Goal: Transaction & Acquisition: Purchase product/service

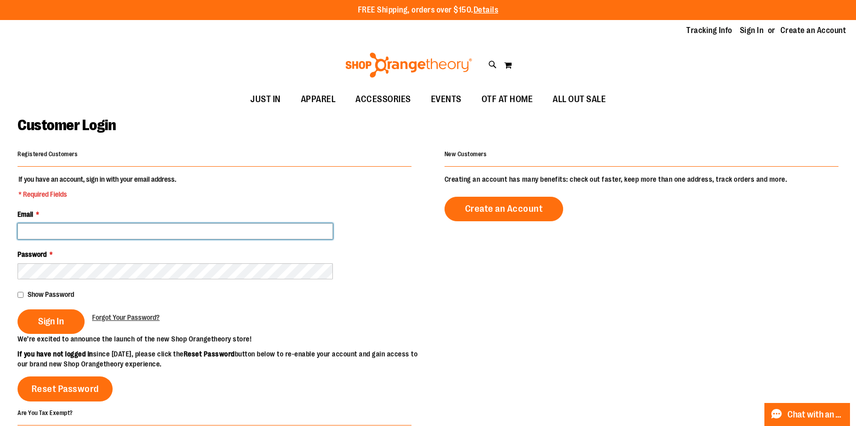
type input "**********"
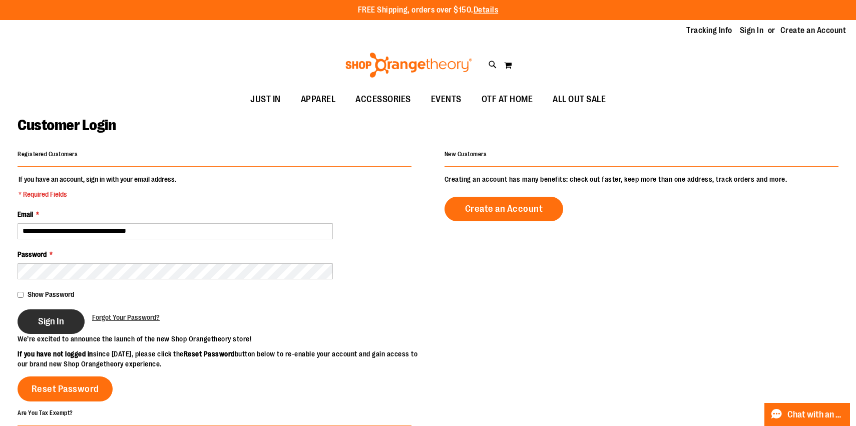
click at [41, 314] on button "Sign In" at bounding box center [51, 321] width 67 height 25
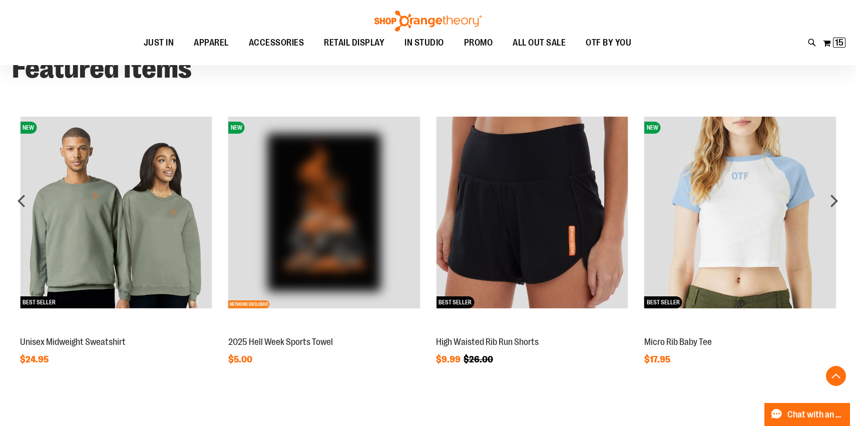
scroll to position [1013, 0]
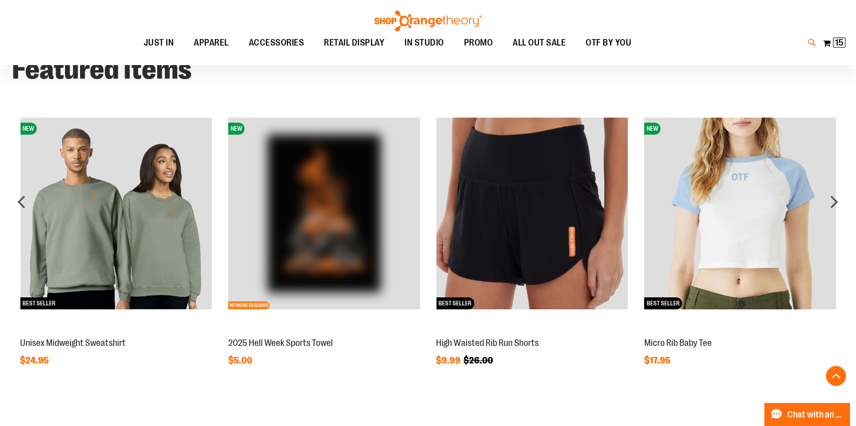
click at [809, 44] on icon at bounding box center [812, 43] width 9 height 12
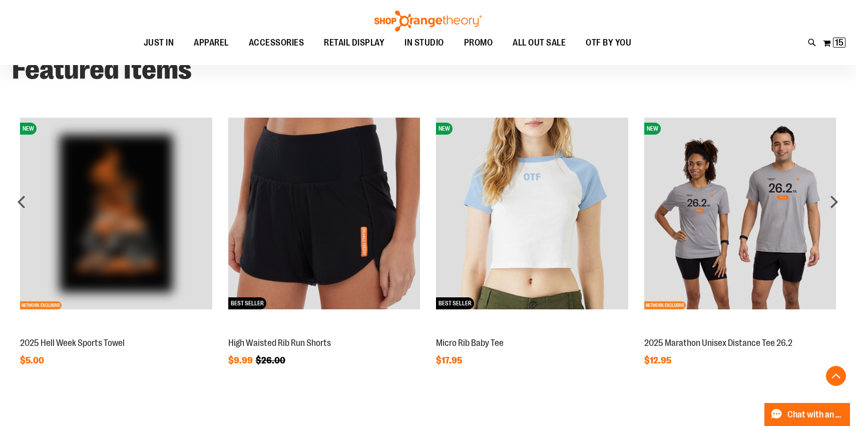
type input "**********"
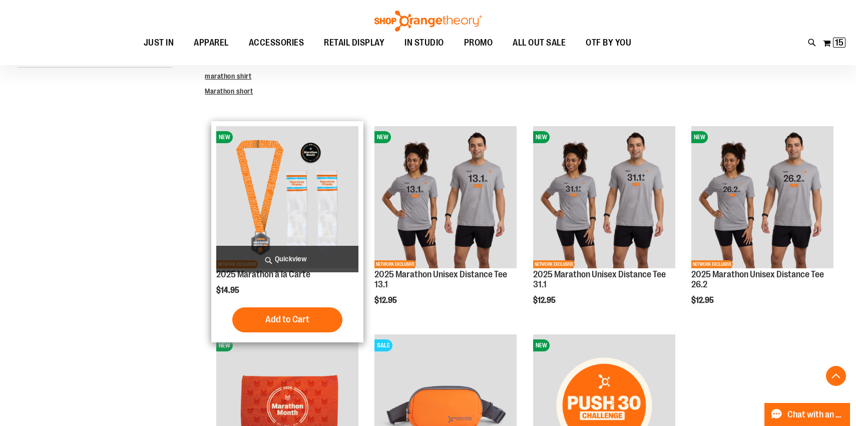
scroll to position [274, 0]
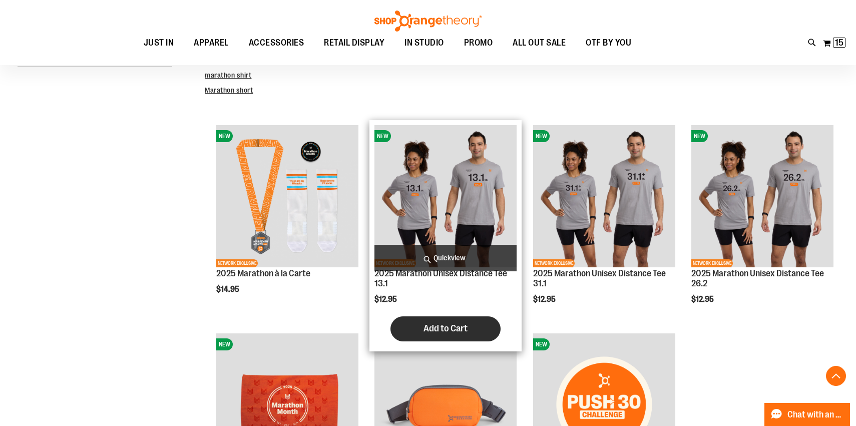
click at [427, 329] on span "Add to Cart" at bounding box center [446, 328] width 44 height 11
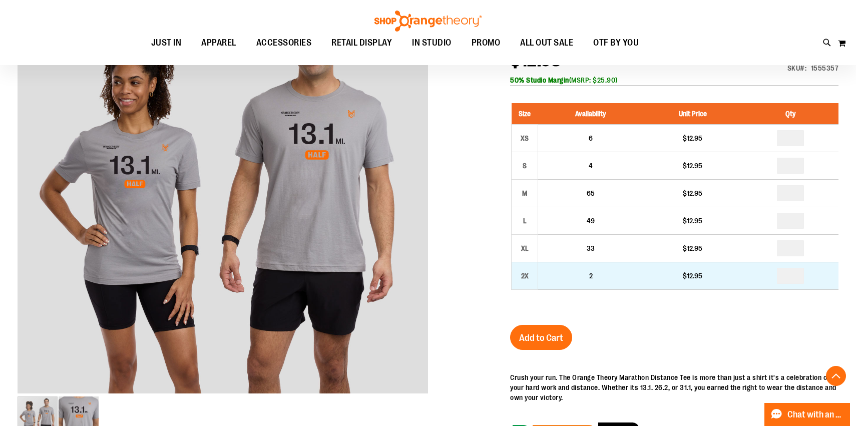
scroll to position [158, 0]
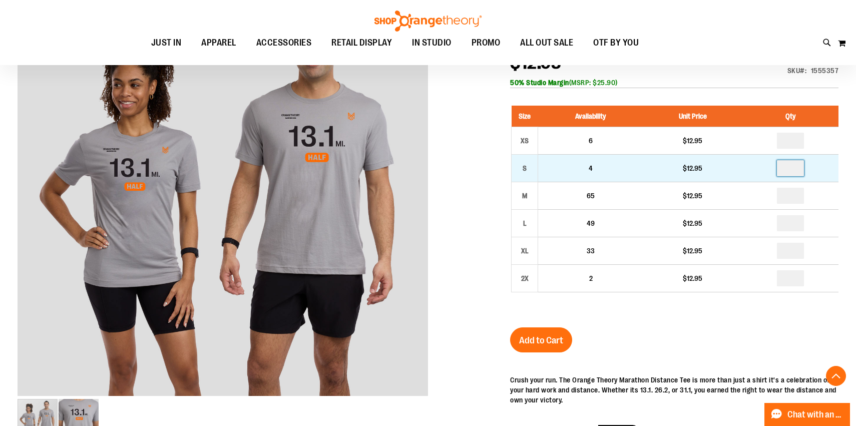
click at [791, 168] on input "number" at bounding box center [790, 168] width 27 height 16
type input "*"
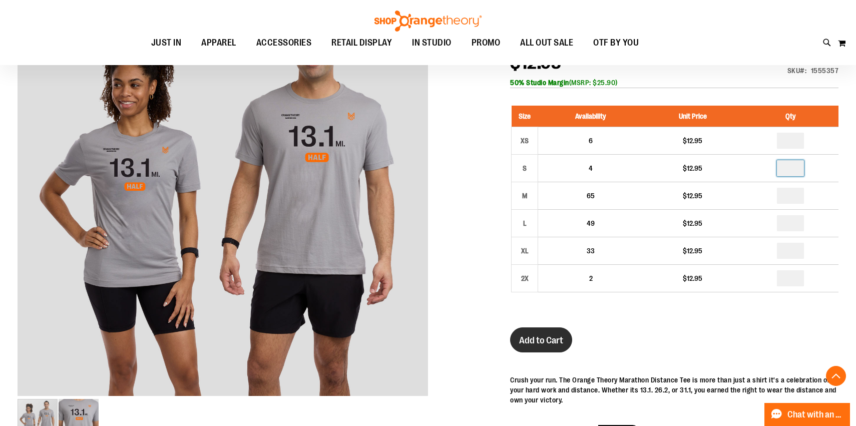
click at [529, 340] on span "Add to Cart" at bounding box center [541, 340] width 44 height 11
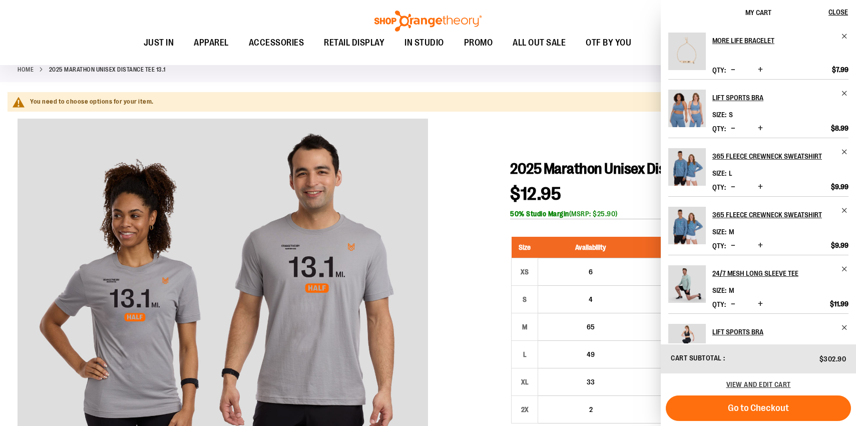
scroll to position [59, 0]
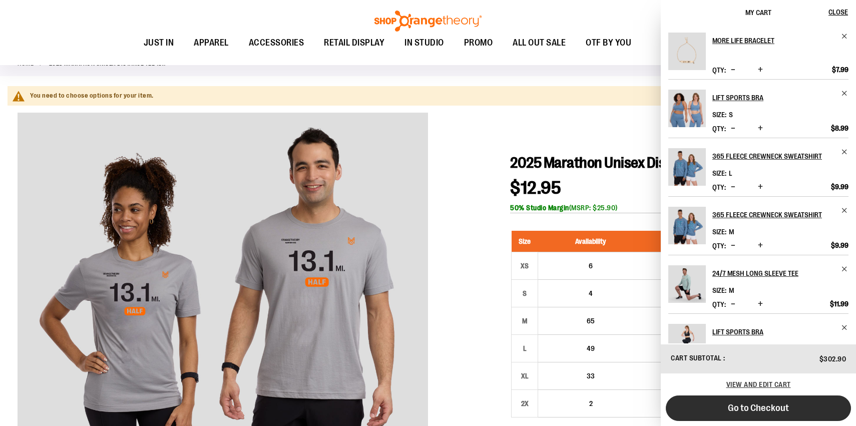
click at [764, 407] on span "Go to Checkout" at bounding box center [758, 408] width 61 height 11
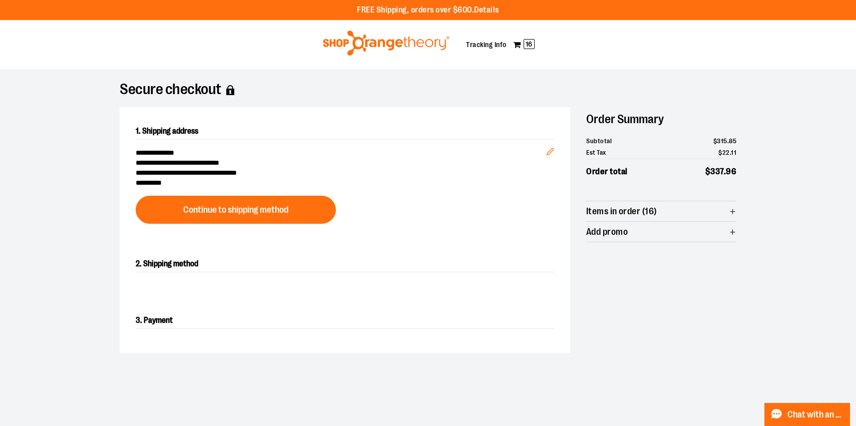
click at [664, 214] on span "Items in order (16)" at bounding box center [661, 211] width 150 height 20
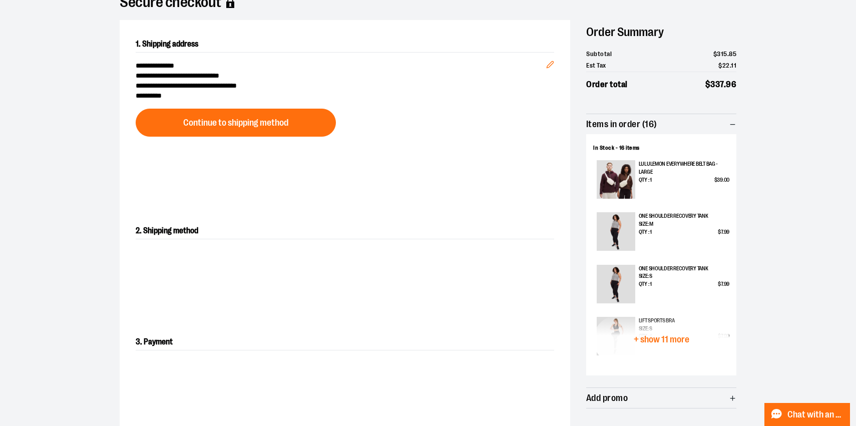
scroll to position [133, 0]
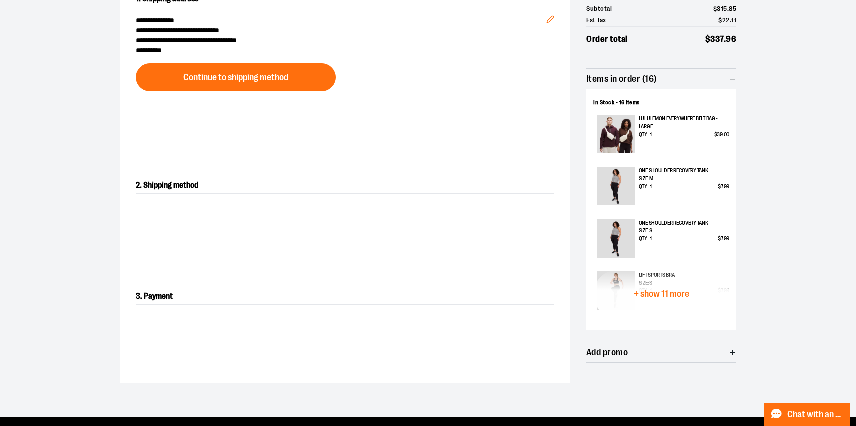
click at [652, 294] on span "+ show 11 more" at bounding box center [662, 294] width 56 height 10
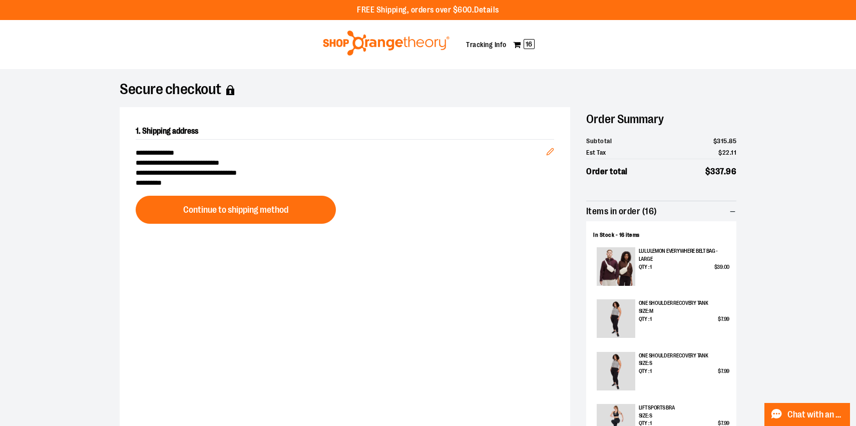
scroll to position [0, 0]
